Goal: Information Seeking & Learning: Learn about a topic

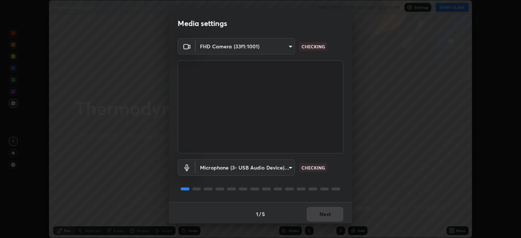
scroll to position [2, 0]
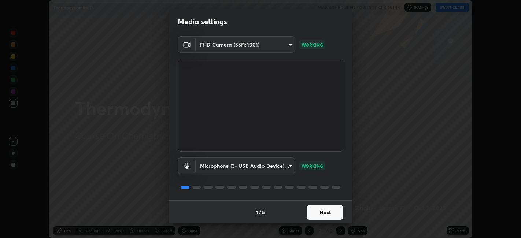
click at [328, 212] on button "Next" at bounding box center [325, 212] width 37 height 15
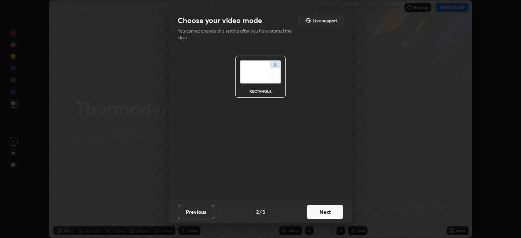
scroll to position [0, 0]
click at [329, 213] on button "Next" at bounding box center [325, 212] width 37 height 15
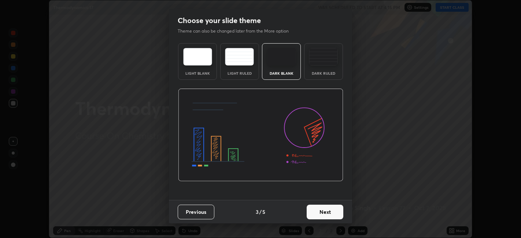
click at [331, 211] on button "Next" at bounding box center [325, 212] width 37 height 15
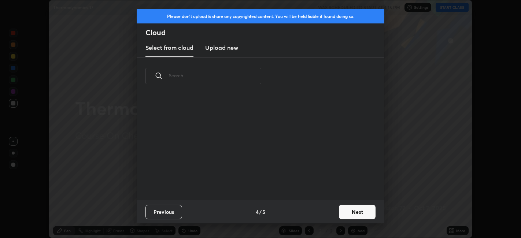
click at [354, 213] on button "Next" at bounding box center [357, 212] width 37 height 15
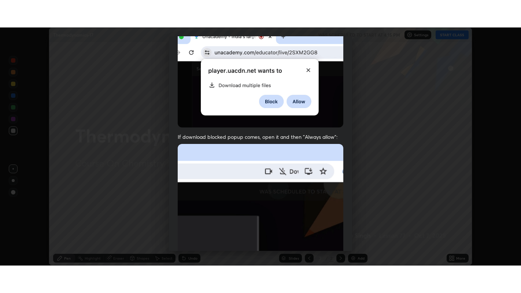
scroll to position [151, 0]
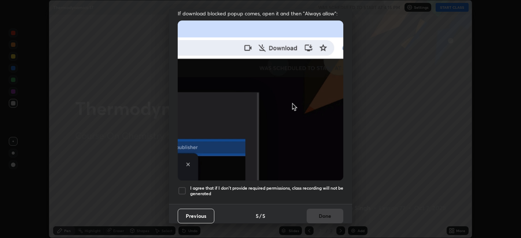
click at [184, 187] on div at bounding box center [182, 190] width 9 height 9
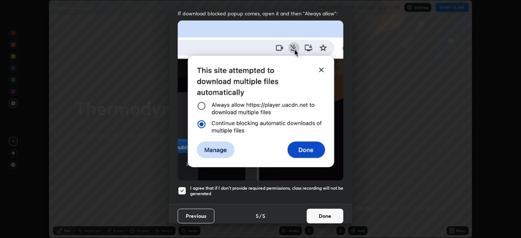
click at [315, 210] on button "Done" at bounding box center [325, 216] width 37 height 15
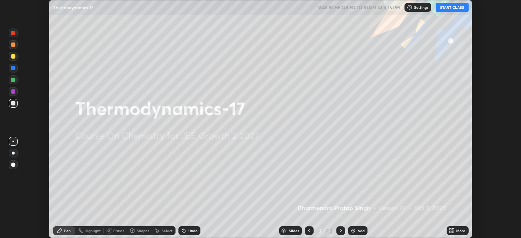
click at [454, 230] on icon at bounding box center [453, 230] width 2 height 2
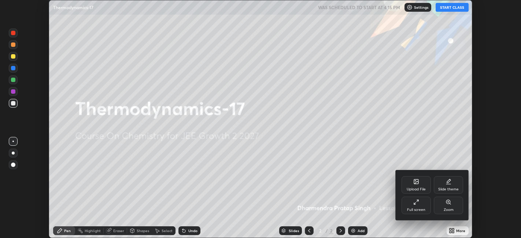
click at [417, 201] on icon at bounding box center [418, 201] width 2 height 2
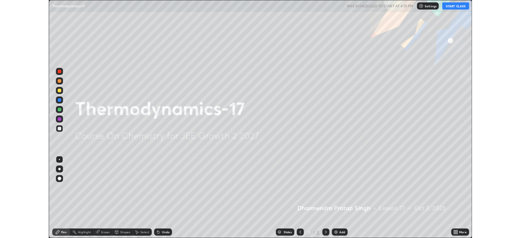
scroll to position [293, 521]
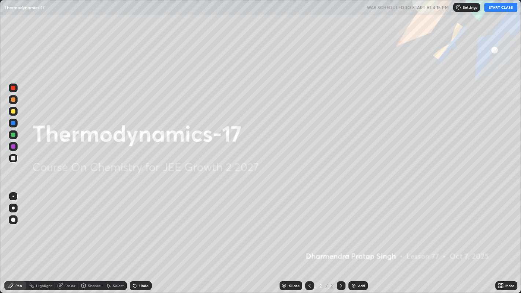
click at [499, 8] on button "START CLASS" at bounding box center [500, 7] width 33 height 9
click at [355, 238] on div "Add" at bounding box center [357, 285] width 19 height 9
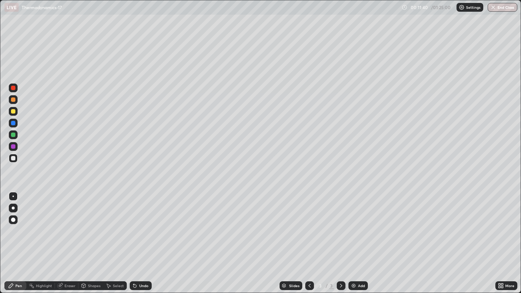
click at [359, 238] on div "Add" at bounding box center [361, 286] width 7 height 4
click at [70, 238] on div "Eraser" at bounding box center [69, 286] width 11 height 4
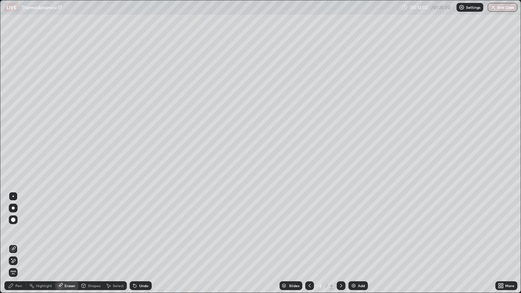
click at [22, 238] on div "Pen" at bounding box center [15, 285] width 22 height 9
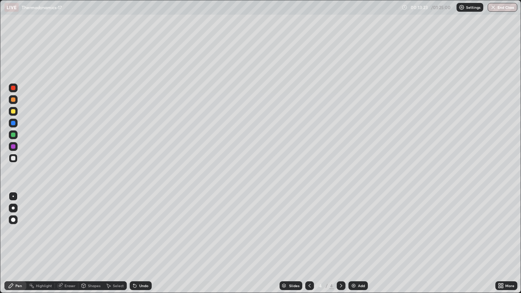
click at [69, 238] on div "Eraser" at bounding box center [69, 286] width 11 height 4
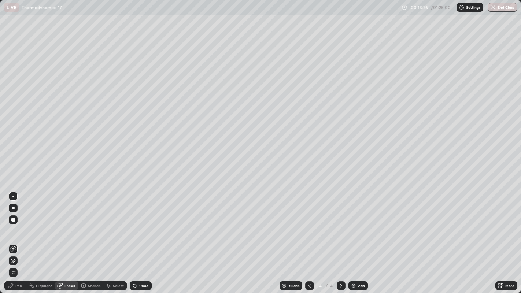
click at [19, 238] on div "Pen" at bounding box center [18, 286] width 7 height 4
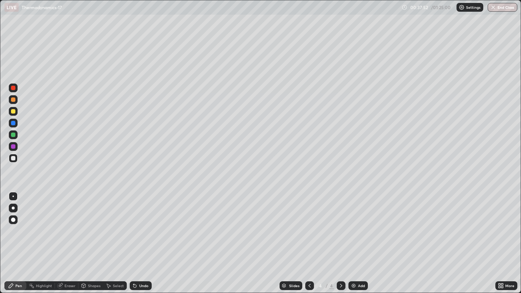
click at [354, 238] on img at bounding box center [354, 286] width 6 height 6
click at [356, 238] on div "Add" at bounding box center [357, 285] width 19 height 9
click at [307, 238] on icon at bounding box center [310, 286] width 6 height 6
click at [357, 238] on div "Add" at bounding box center [357, 285] width 19 height 9
click at [309, 238] on icon at bounding box center [310, 286] width 6 height 6
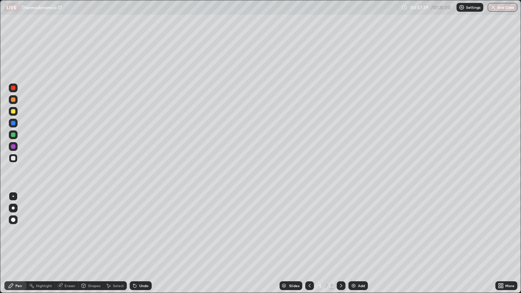
click at [309, 238] on icon at bounding box center [310, 286] width 6 height 6
click at [340, 238] on icon at bounding box center [341, 286] width 6 height 6
click at [355, 238] on img at bounding box center [354, 286] width 6 height 6
click at [309, 238] on icon at bounding box center [310, 286] width 6 height 6
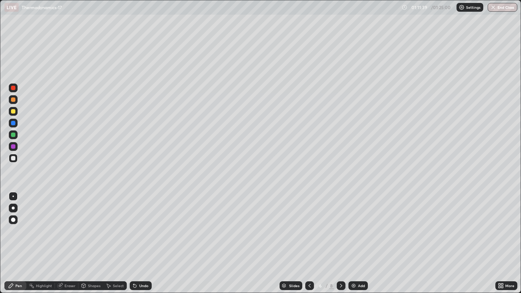
click at [308, 238] on icon at bounding box center [310, 286] width 6 height 6
click at [340, 238] on icon at bounding box center [341, 286] width 6 height 6
click at [309, 238] on icon at bounding box center [310, 286] width 6 height 6
click at [313, 238] on div at bounding box center [309, 285] width 9 height 9
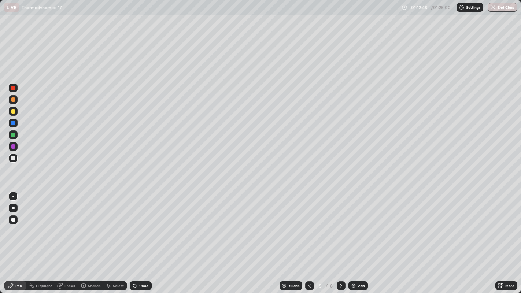
click at [358, 238] on div "Add" at bounding box center [357, 285] width 19 height 9
click at [506, 238] on div "More" at bounding box center [509, 286] width 9 height 4
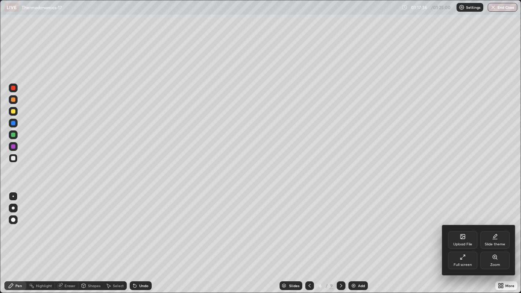
click at [466, 238] on div "Full screen" at bounding box center [462, 261] width 29 height 18
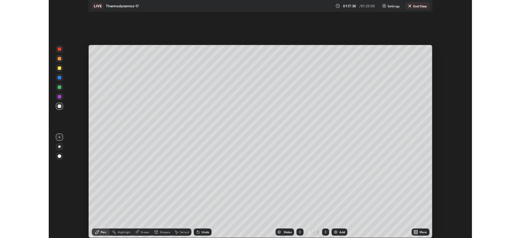
scroll to position [36401, 36118]
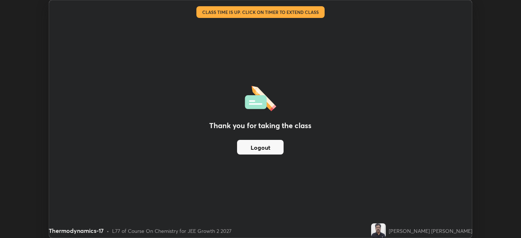
click at [267, 149] on button "Logout" at bounding box center [260, 147] width 47 height 15
